Goal: Task Accomplishment & Management: Use online tool/utility

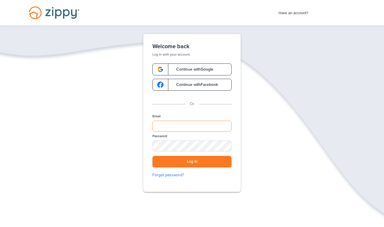
type input "**********"
click at [182, 166] on button "Log in" at bounding box center [191, 162] width 79 height 12
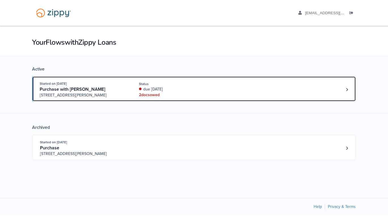
click at [83, 90] on span "Purchase with Matthew Hoban" at bounding box center [73, 89] width 66 height 6
